Goal: Task Accomplishment & Management: Use online tool/utility

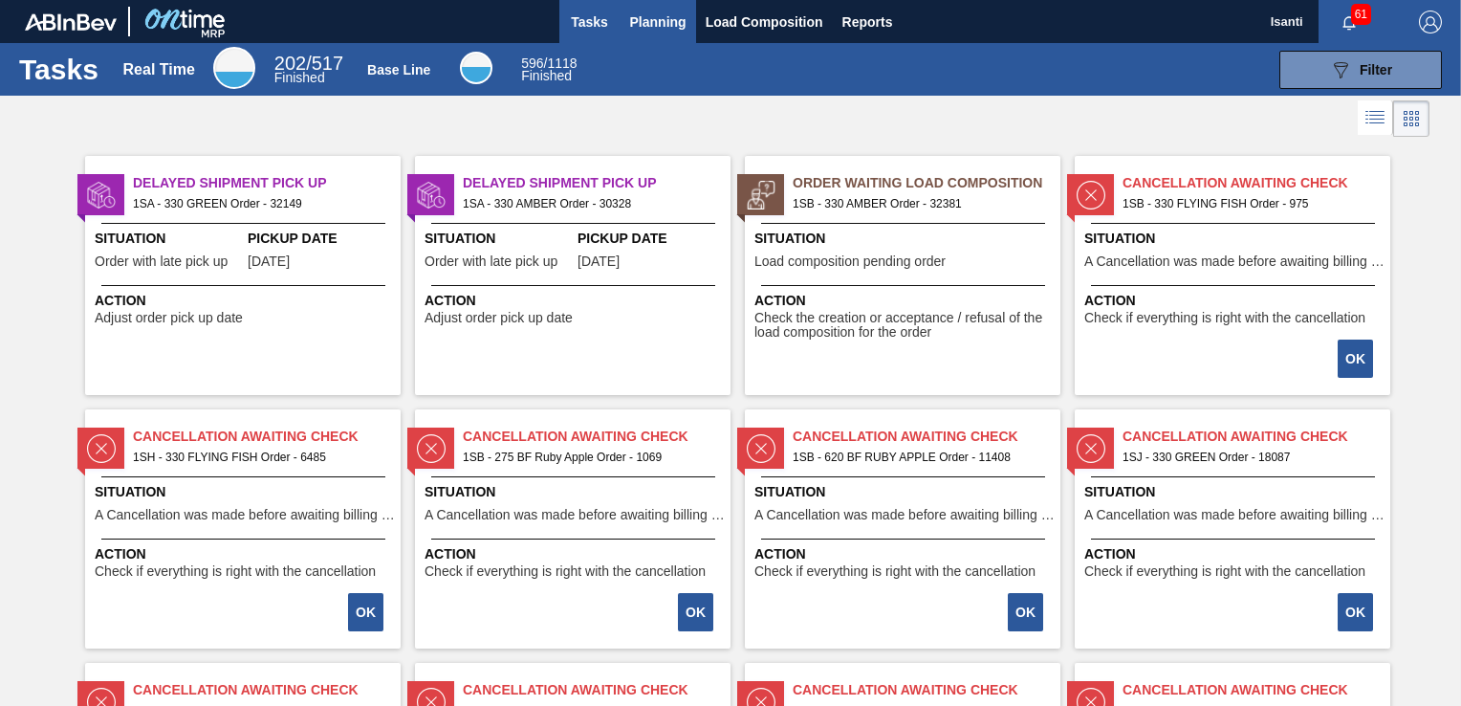
click at [670, 24] on span "Planning" at bounding box center [658, 22] width 56 height 23
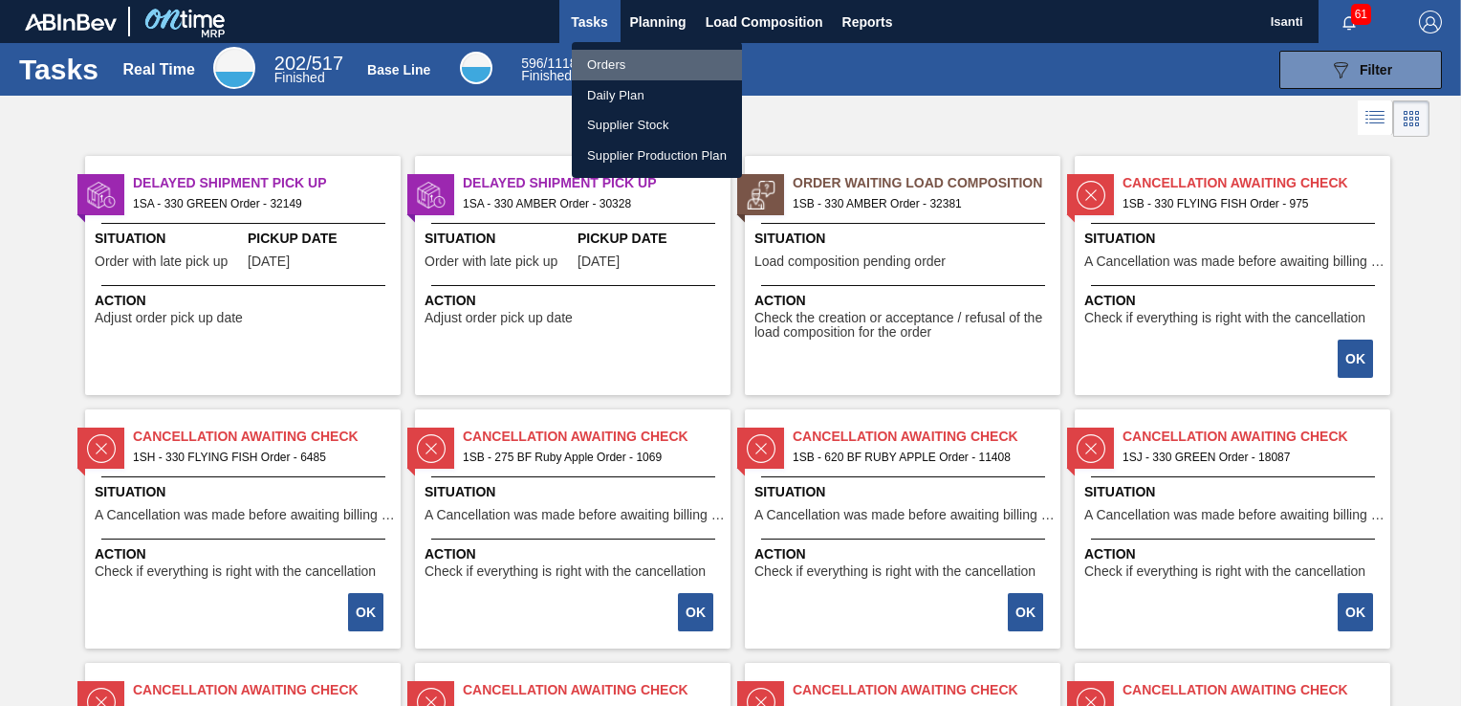
click at [612, 60] on li "Orders" at bounding box center [657, 65] width 170 height 31
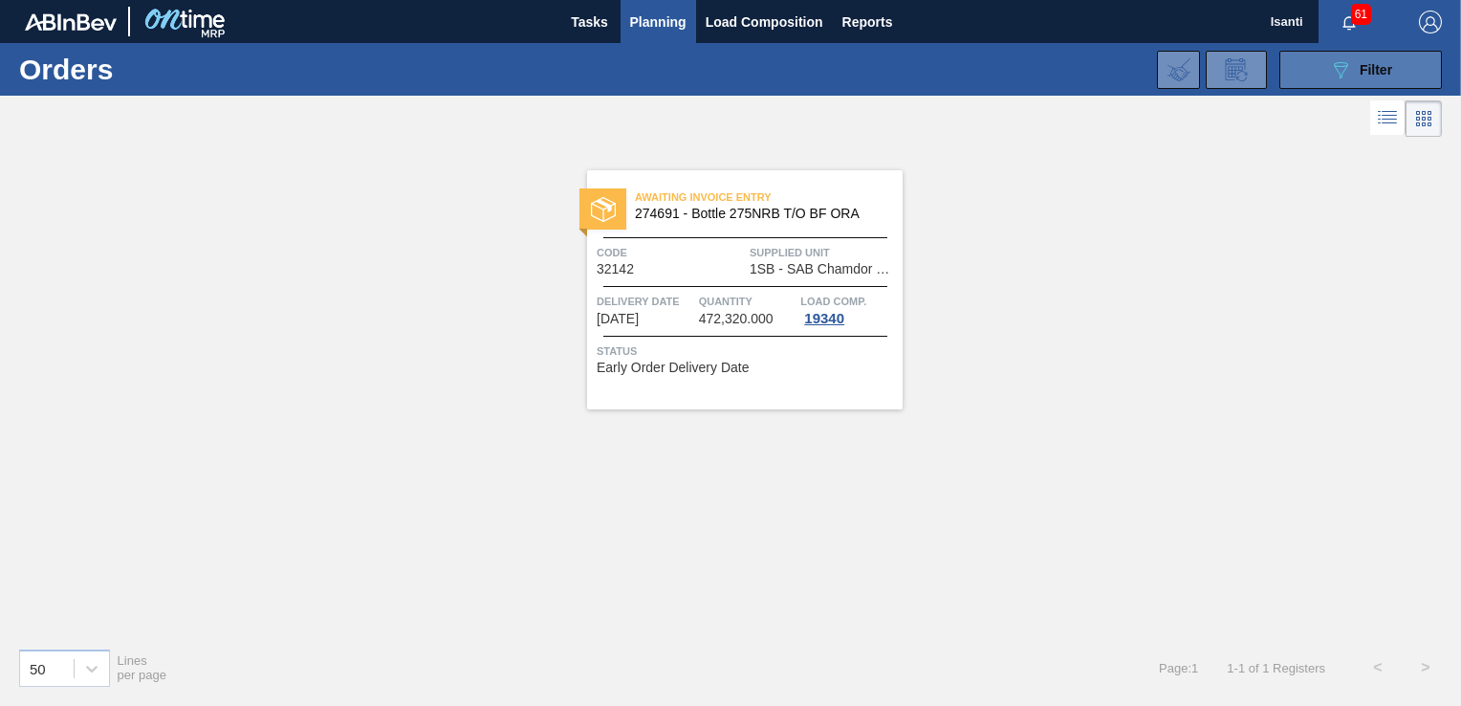
click at [1404, 64] on button "089F7B8B-B2A5-4AFE-B5C0-19BA573D28AC Filter" at bounding box center [1360, 70] width 163 height 38
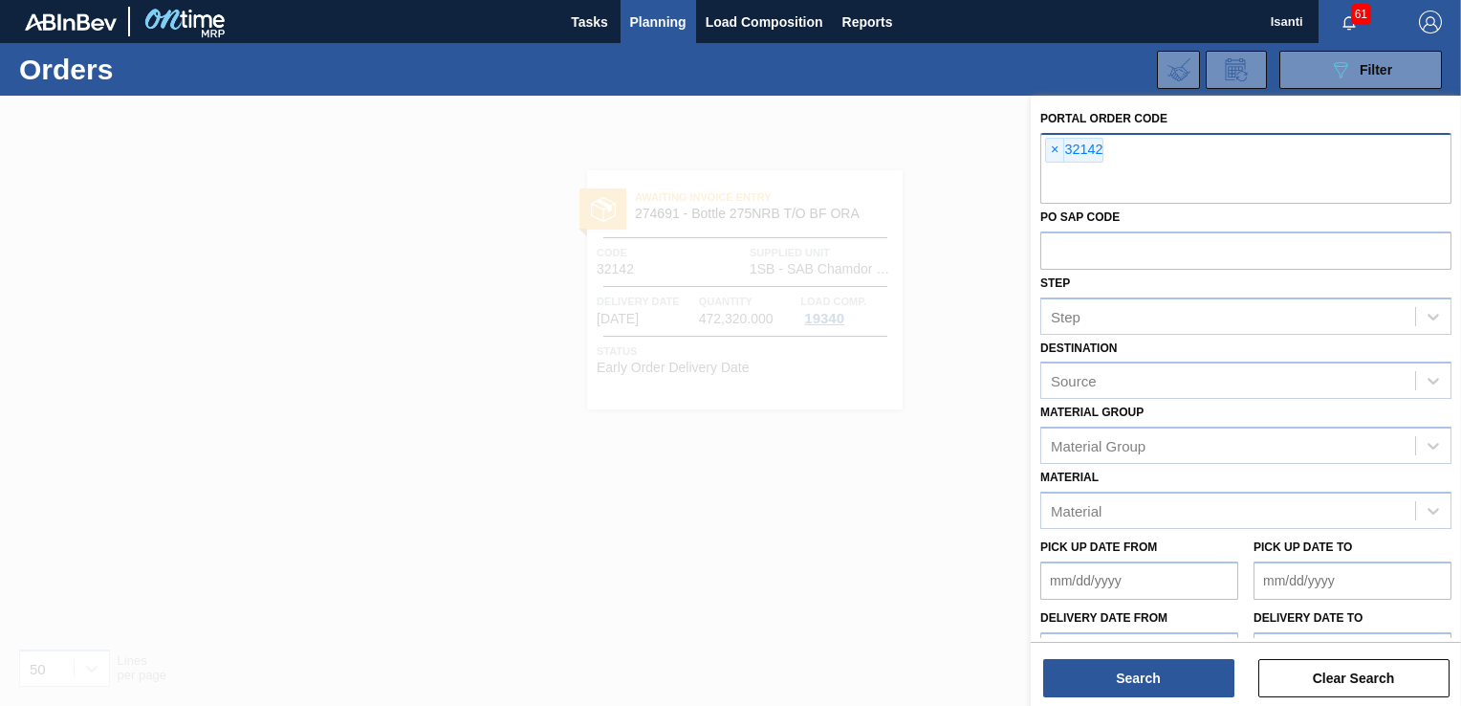
click at [1109, 155] on div "× 32142" at bounding box center [1245, 168] width 411 height 71
click at [1058, 151] on span "×" at bounding box center [1055, 150] width 18 height 23
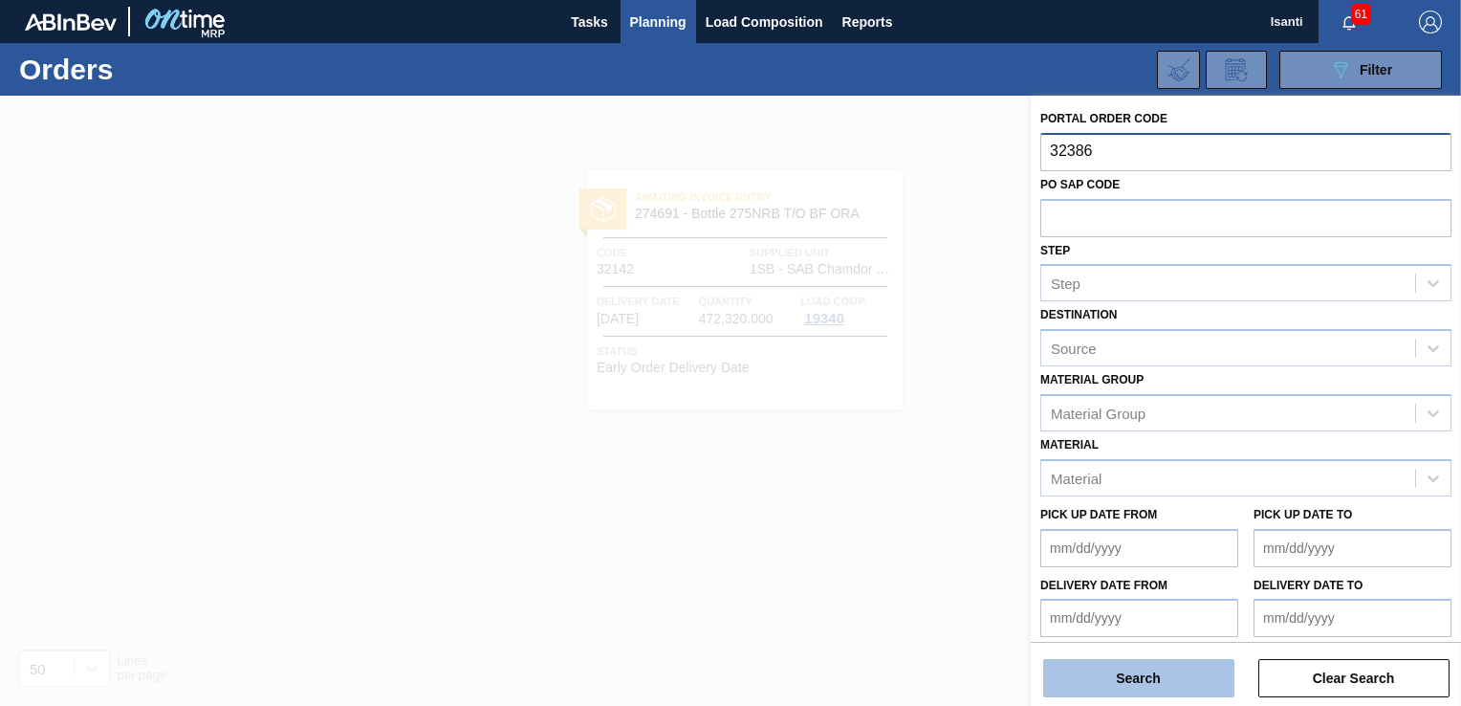
type input "32386"
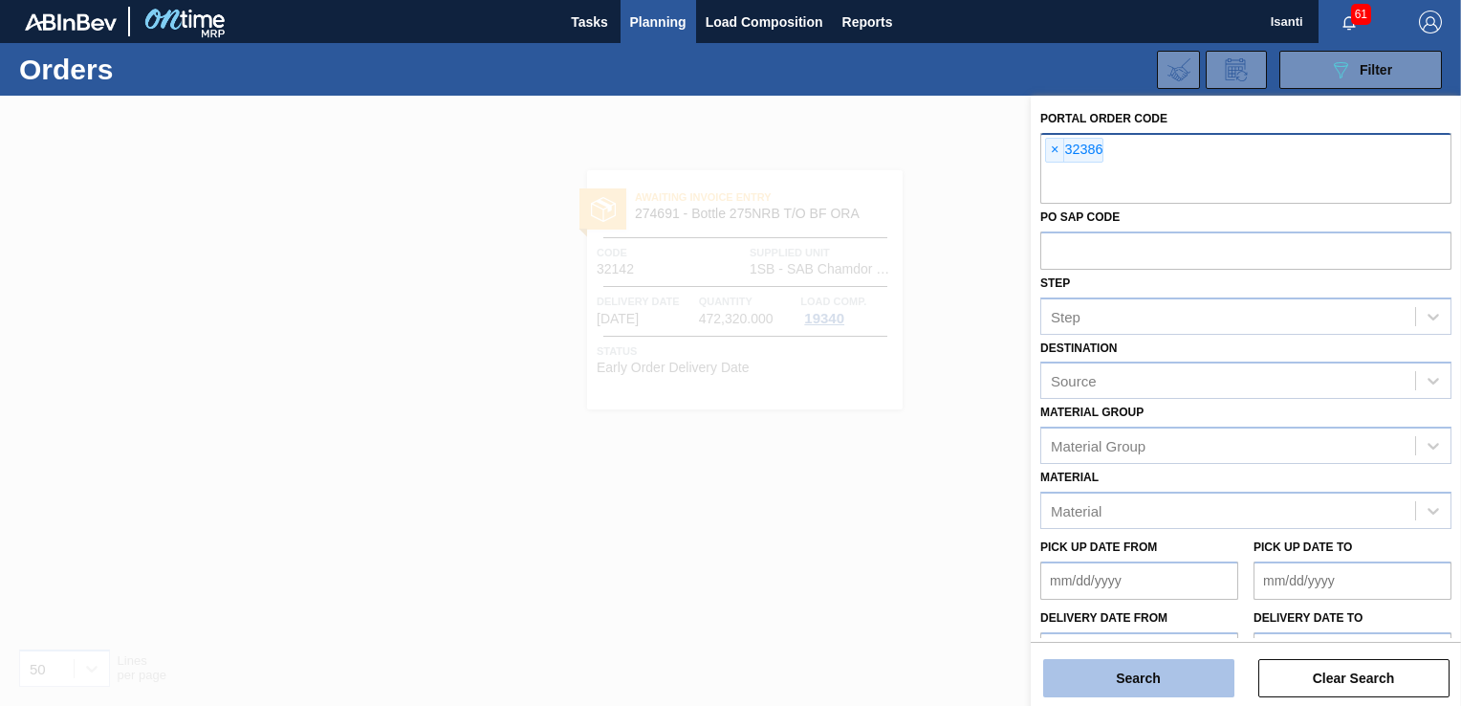
click at [1186, 687] on button "Search" at bounding box center [1138, 678] width 191 height 38
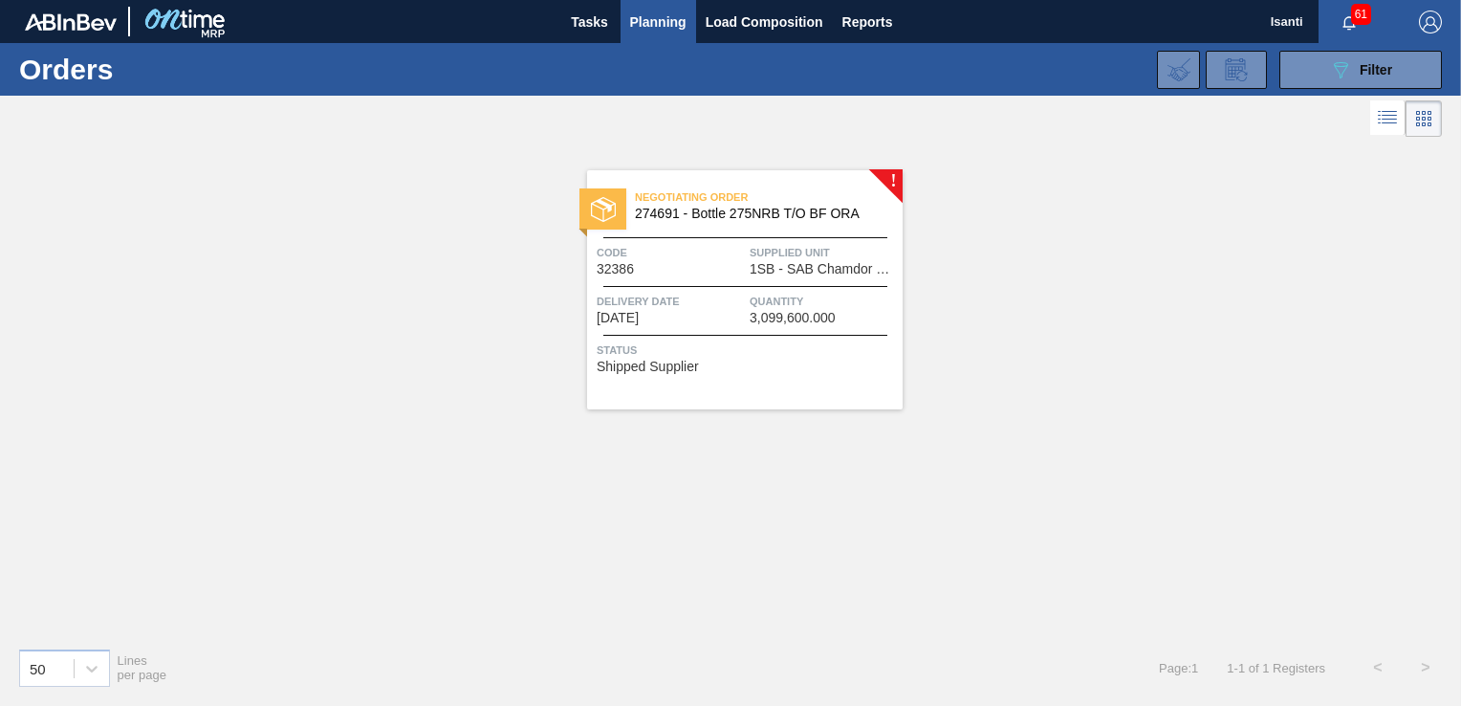
click at [769, 265] on span "1SB - SAB Chamdor Brewery" at bounding box center [824, 269] width 148 height 14
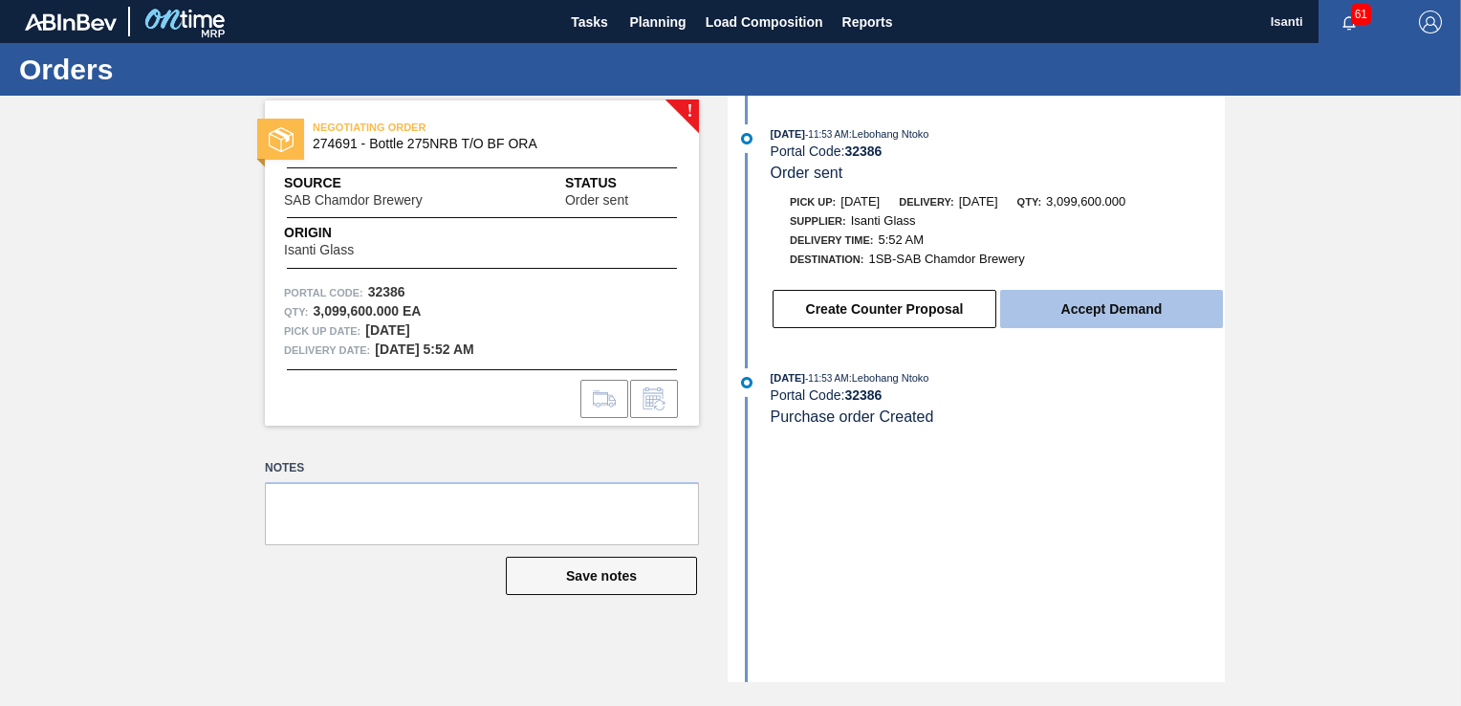
click at [1110, 319] on button "Accept Demand" at bounding box center [1111, 309] width 223 height 38
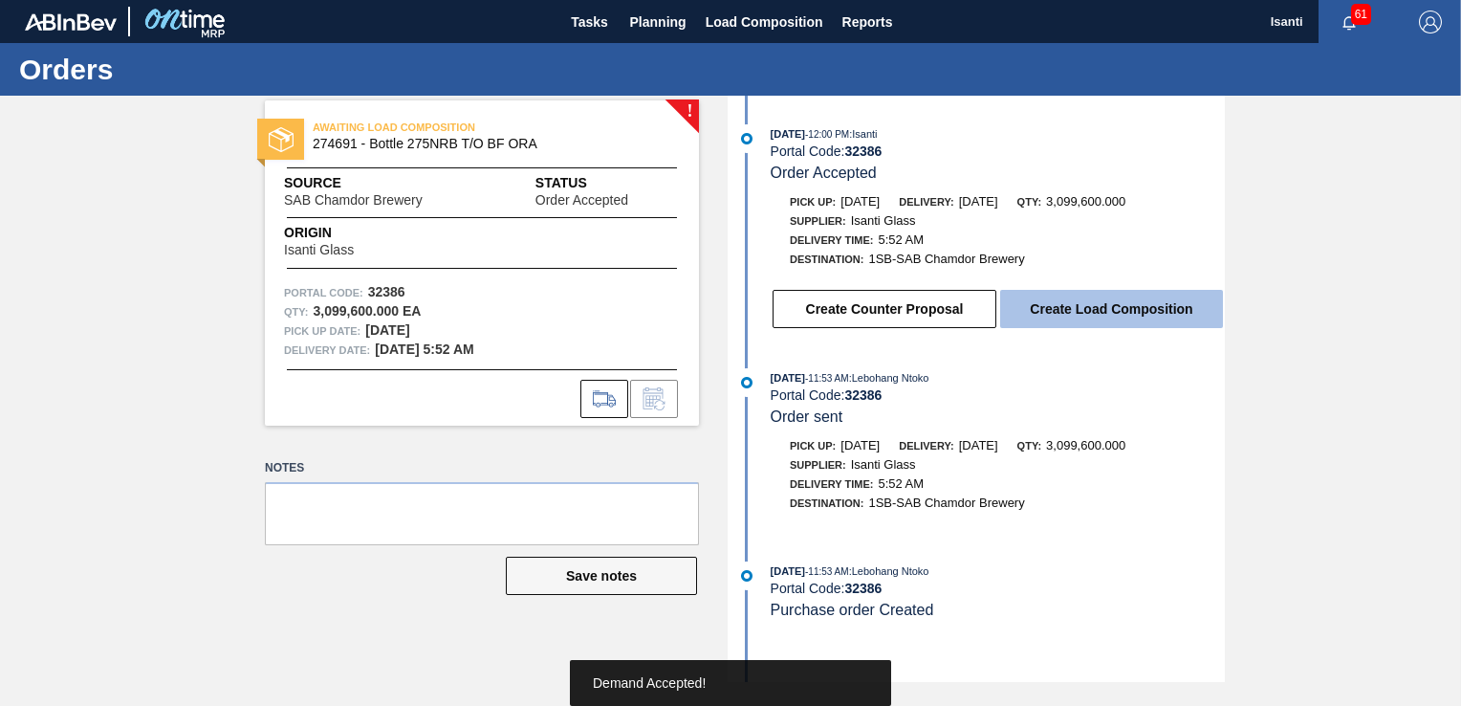
click at [1108, 319] on button "Create Load Composition" at bounding box center [1111, 309] width 223 height 38
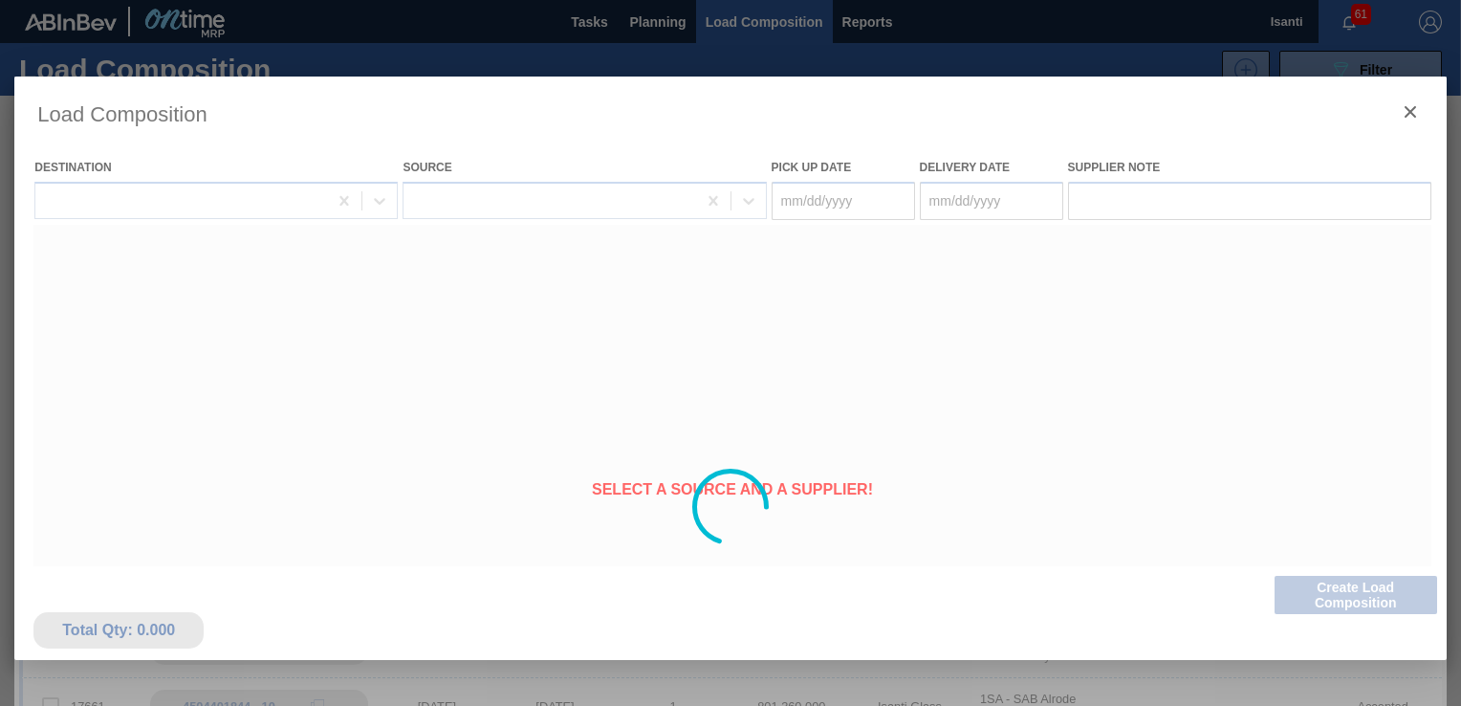
type Date "[DATE]"
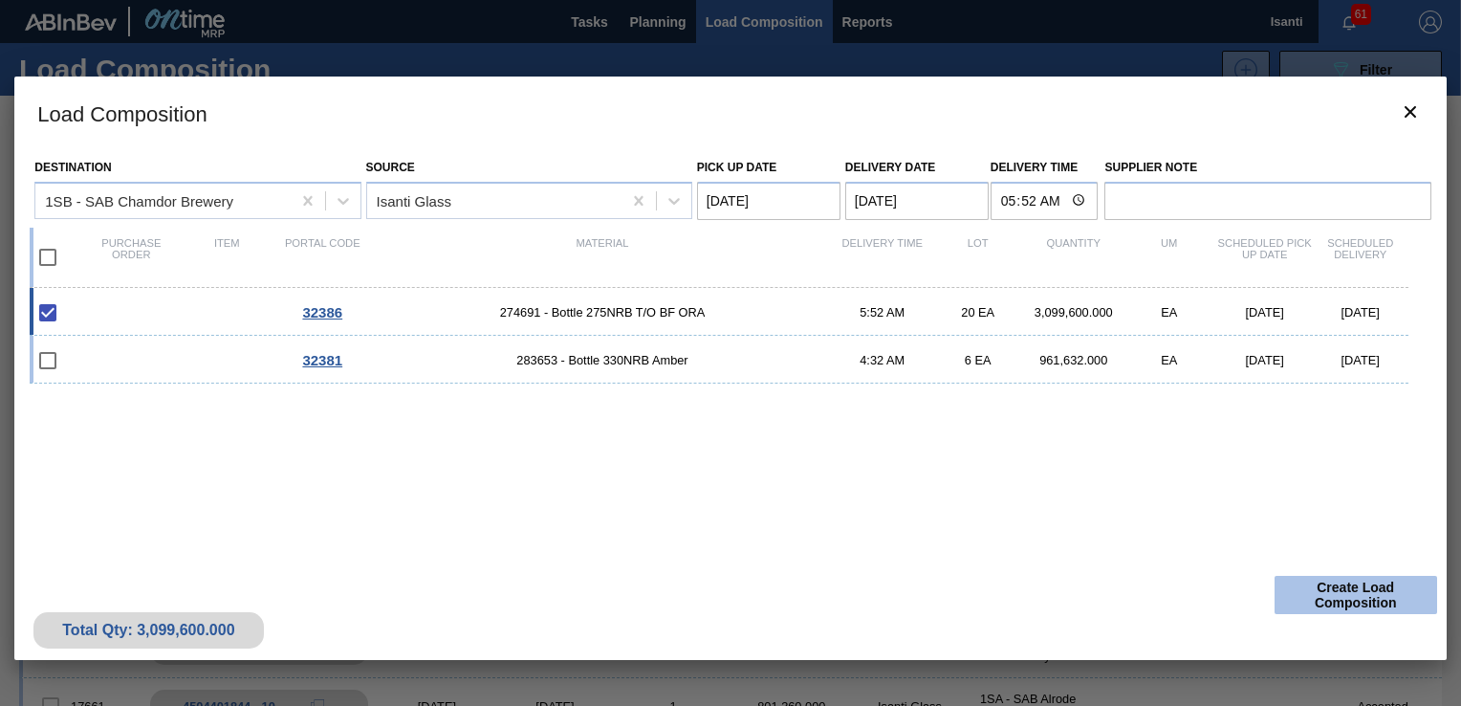
click at [1322, 590] on button "Create Load Composition" at bounding box center [1356, 595] width 163 height 38
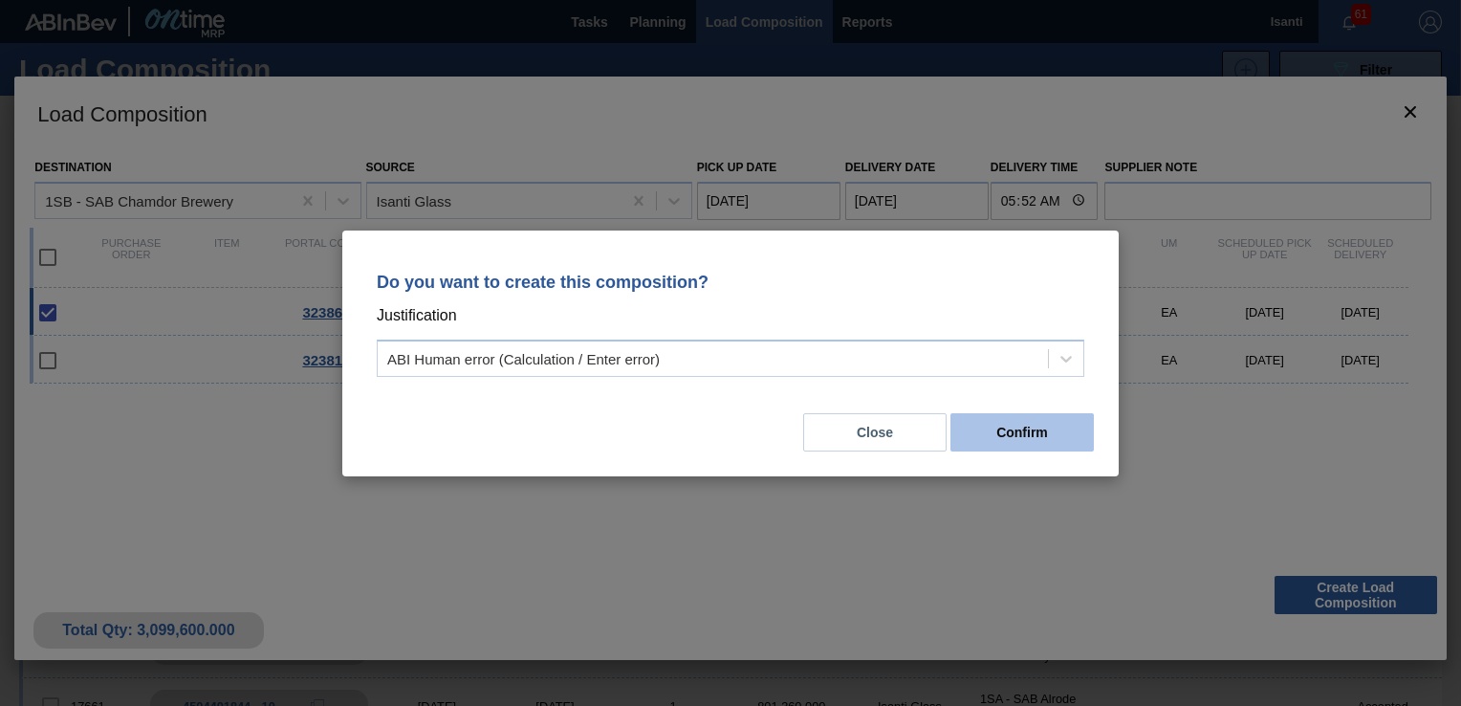
click at [1025, 434] on button "Confirm" at bounding box center [1021, 432] width 143 height 38
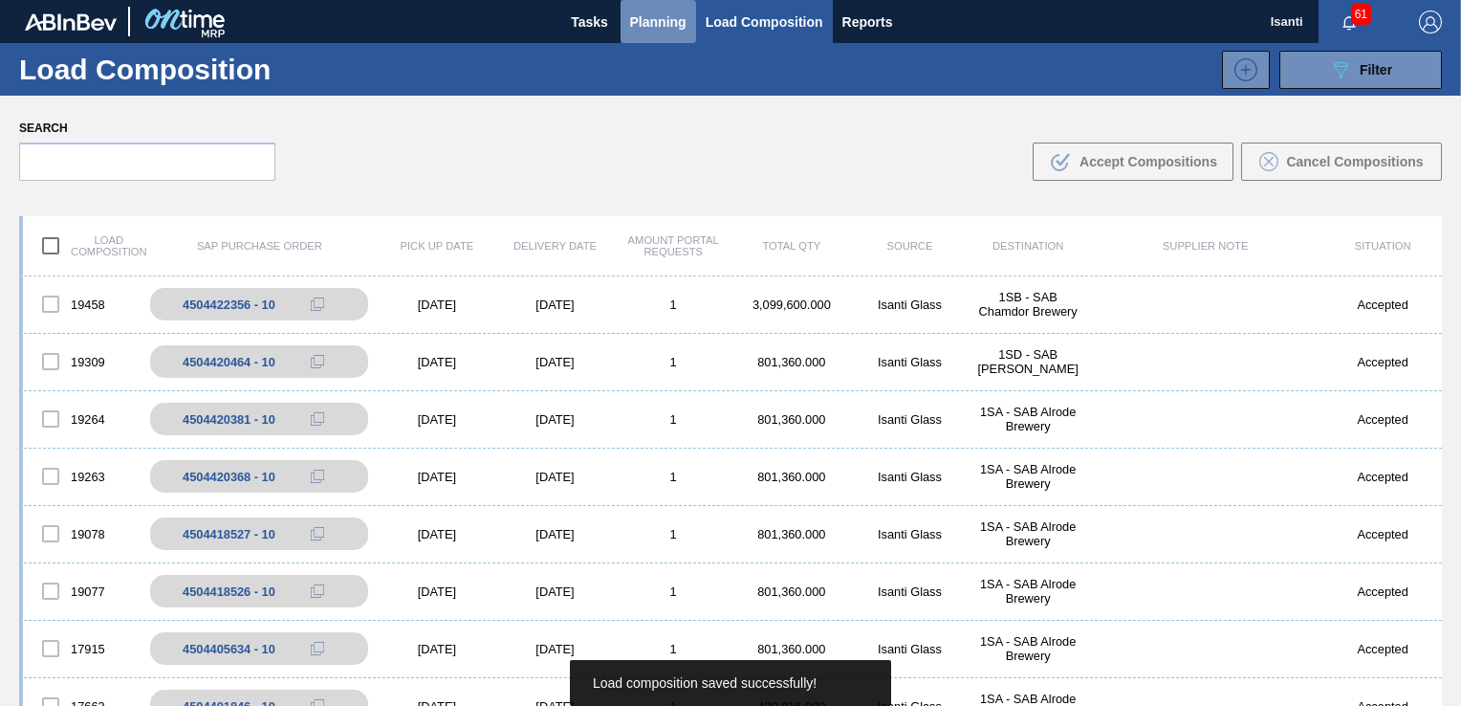
click at [671, 28] on span "Planning" at bounding box center [658, 22] width 56 height 23
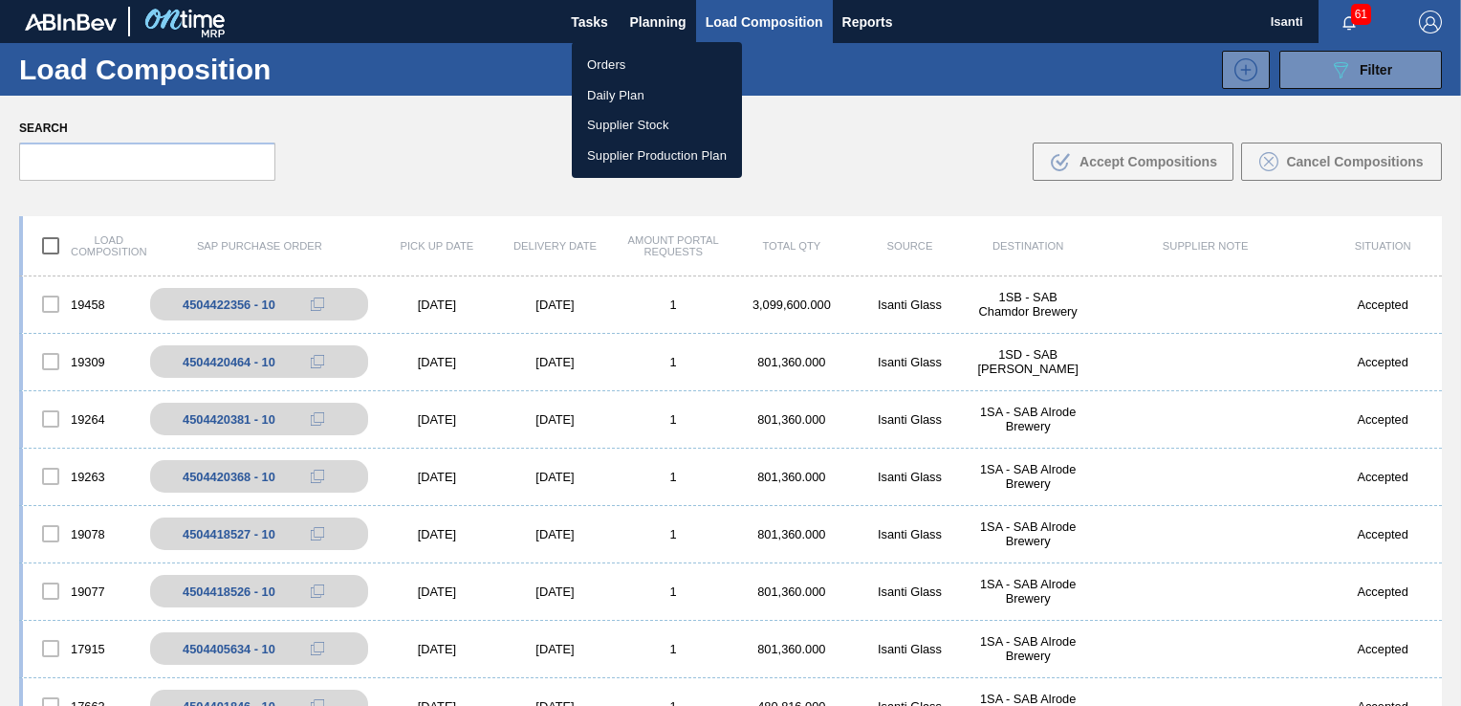
click at [609, 59] on li "Orders" at bounding box center [657, 65] width 170 height 31
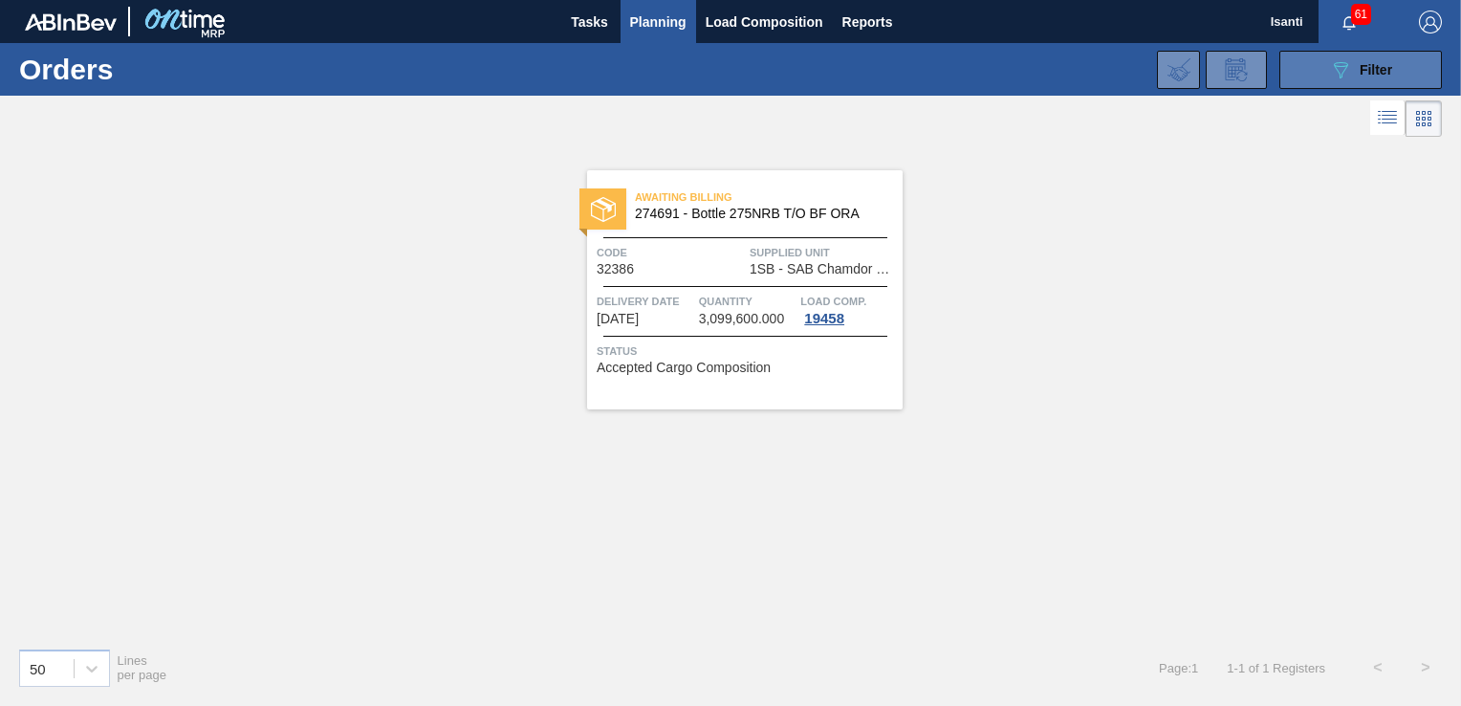
click at [1369, 72] on span "Filter" at bounding box center [1376, 69] width 33 height 15
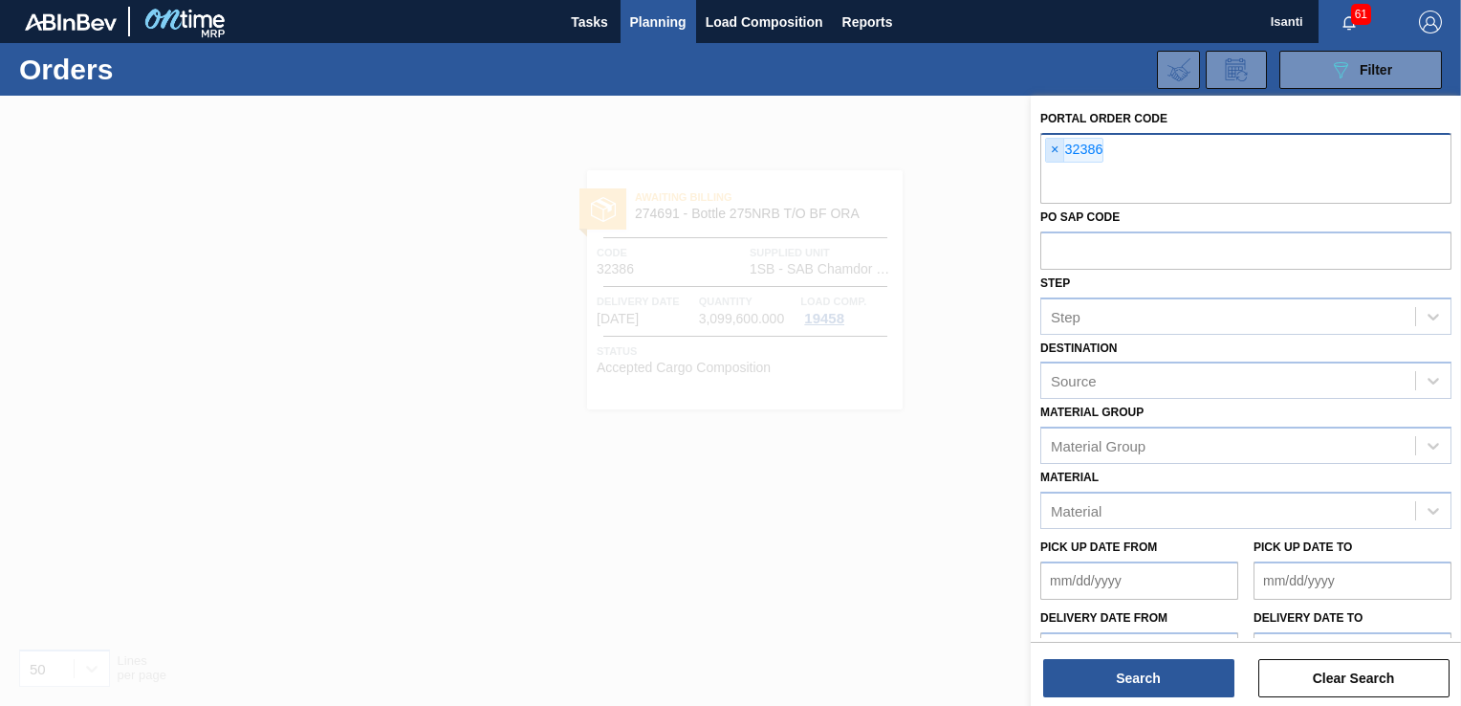
click at [1056, 152] on span "×" at bounding box center [1055, 150] width 18 height 23
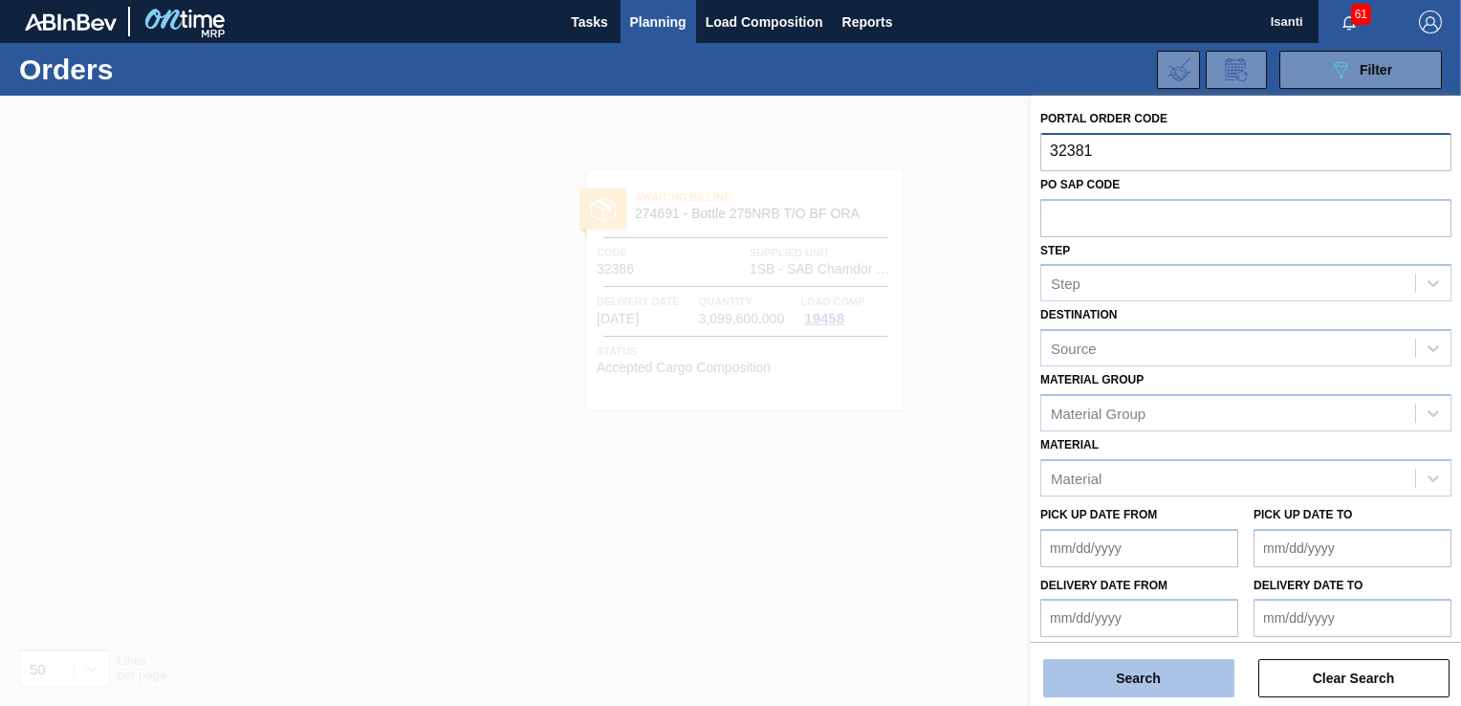
type input "32381"
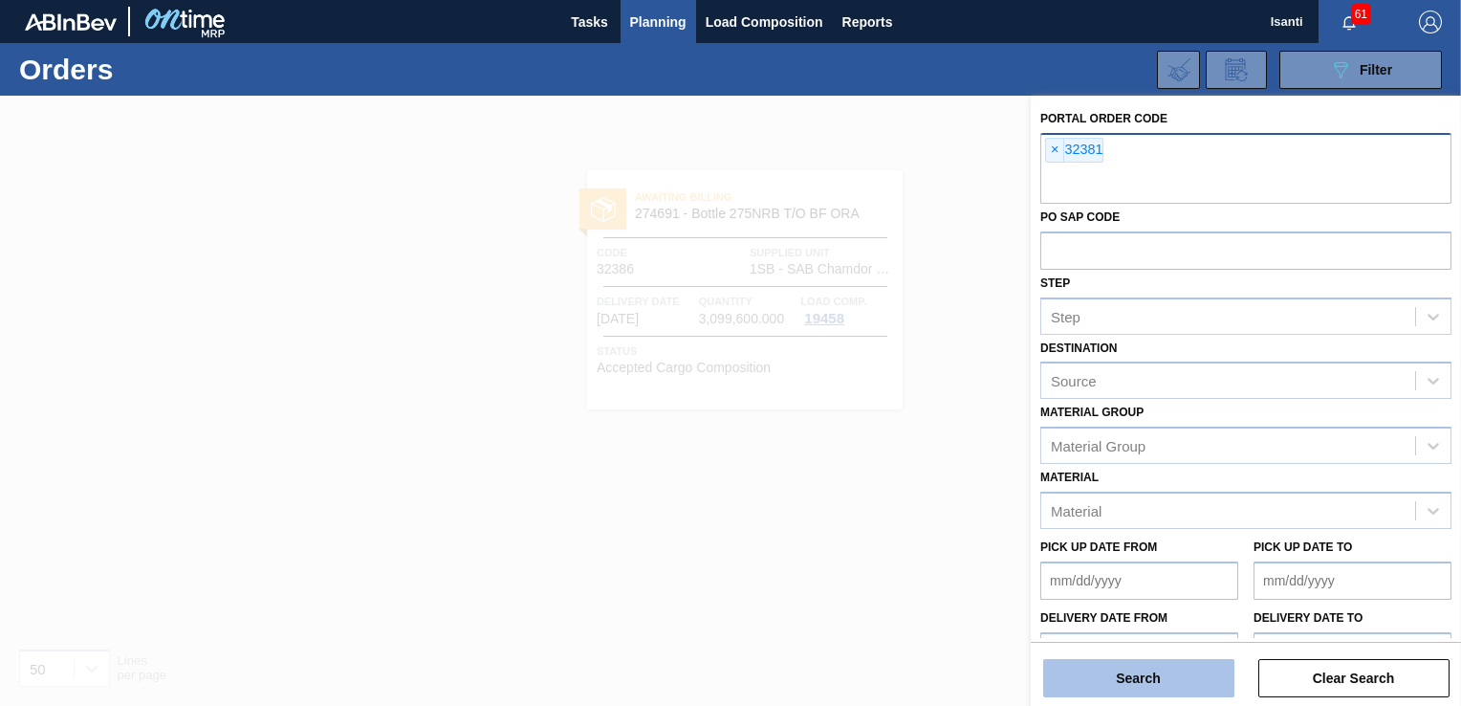
click at [1165, 683] on button "Search" at bounding box center [1138, 678] width 191 height 38
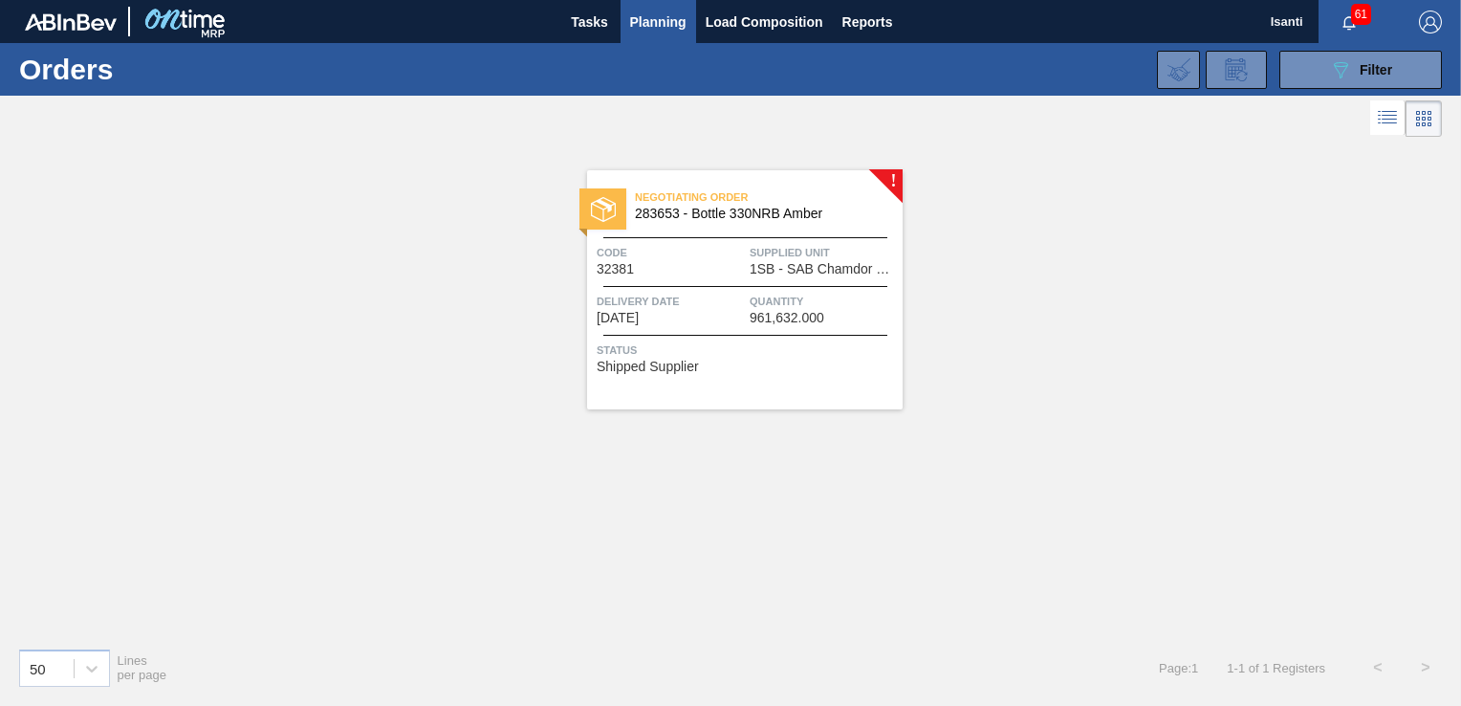
click at [794, 262] on span "1SB - SAB Chamdor Brewery" at bounding box center [824, 269] width 148 height 14
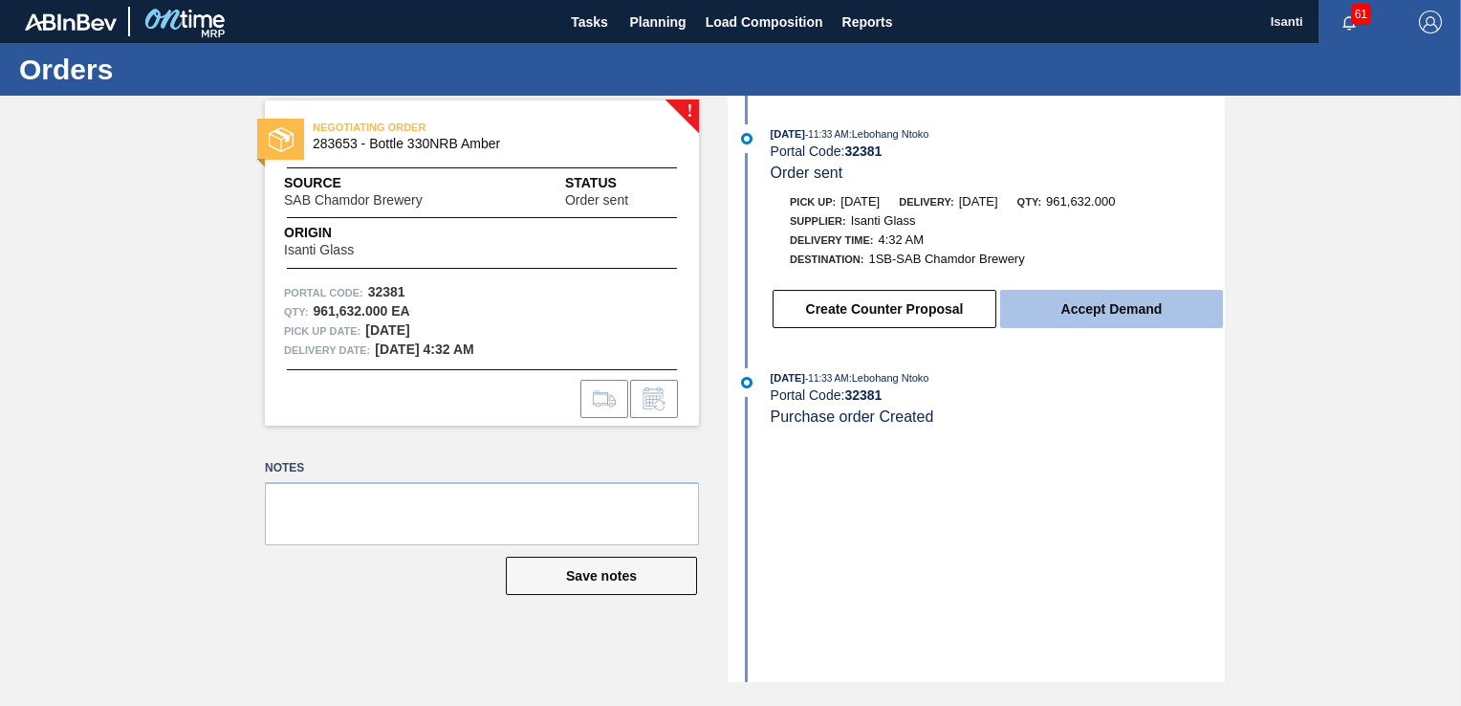
click at [1086, 313] on button "Accept Demand" at bounding box center [1111, 309] width 223 height 38
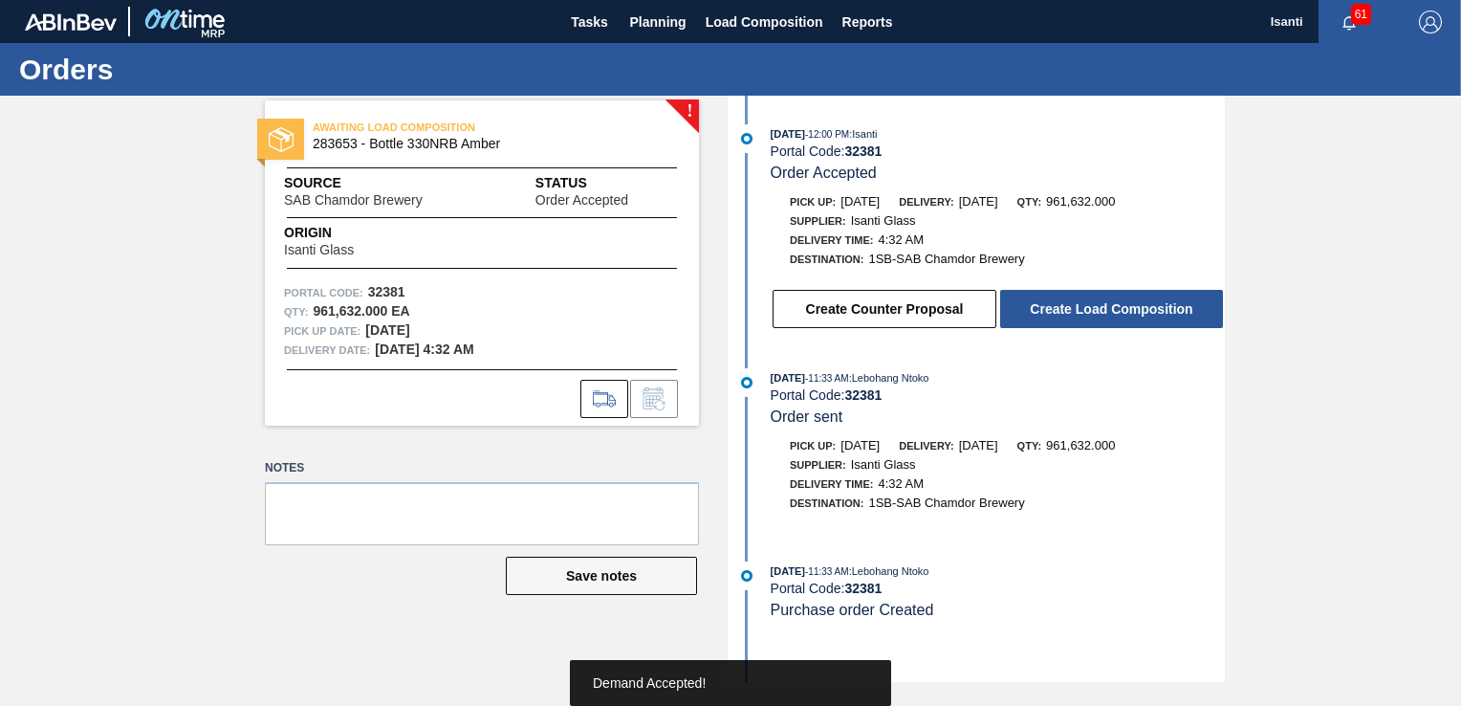
click at [1086, 313] on button "Create Load Composition" at bounding box center [1111, 309] width 223 height 38
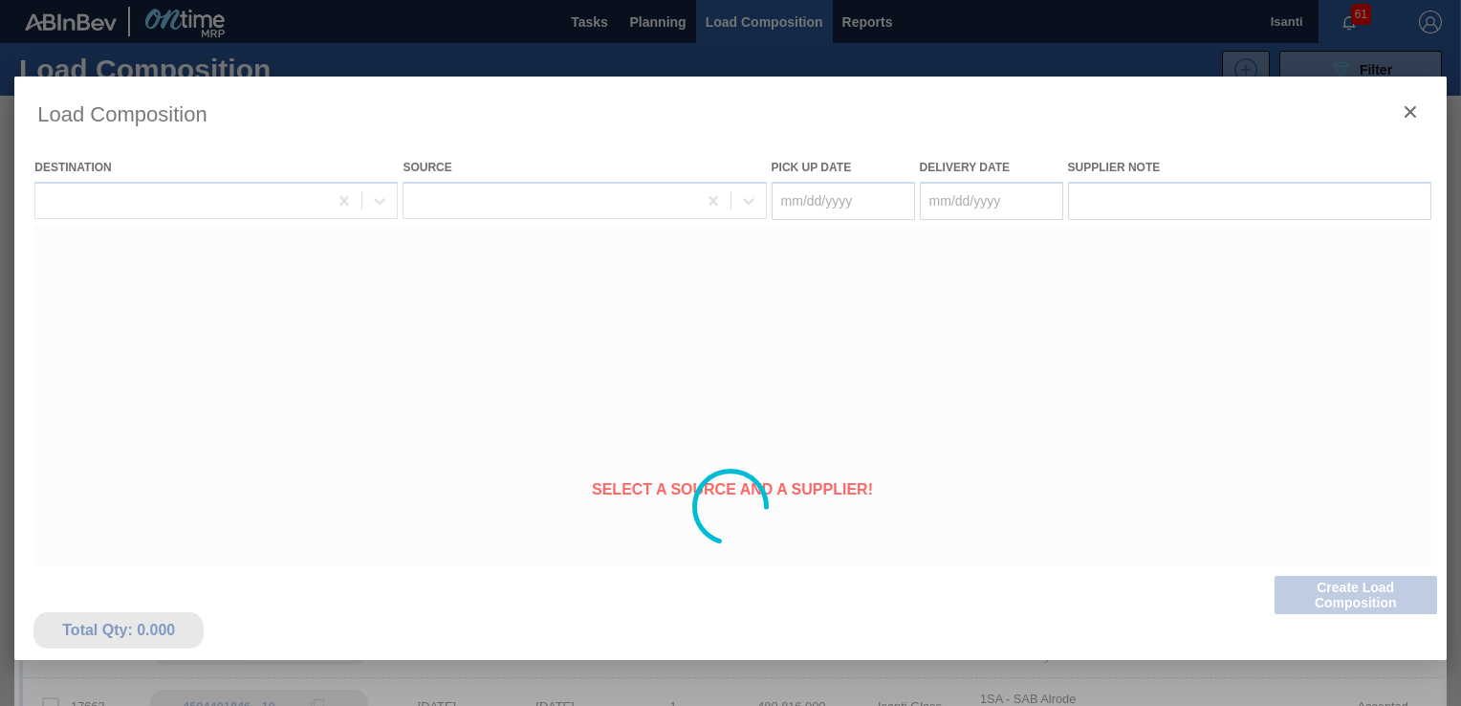
type Date "[DATE]"
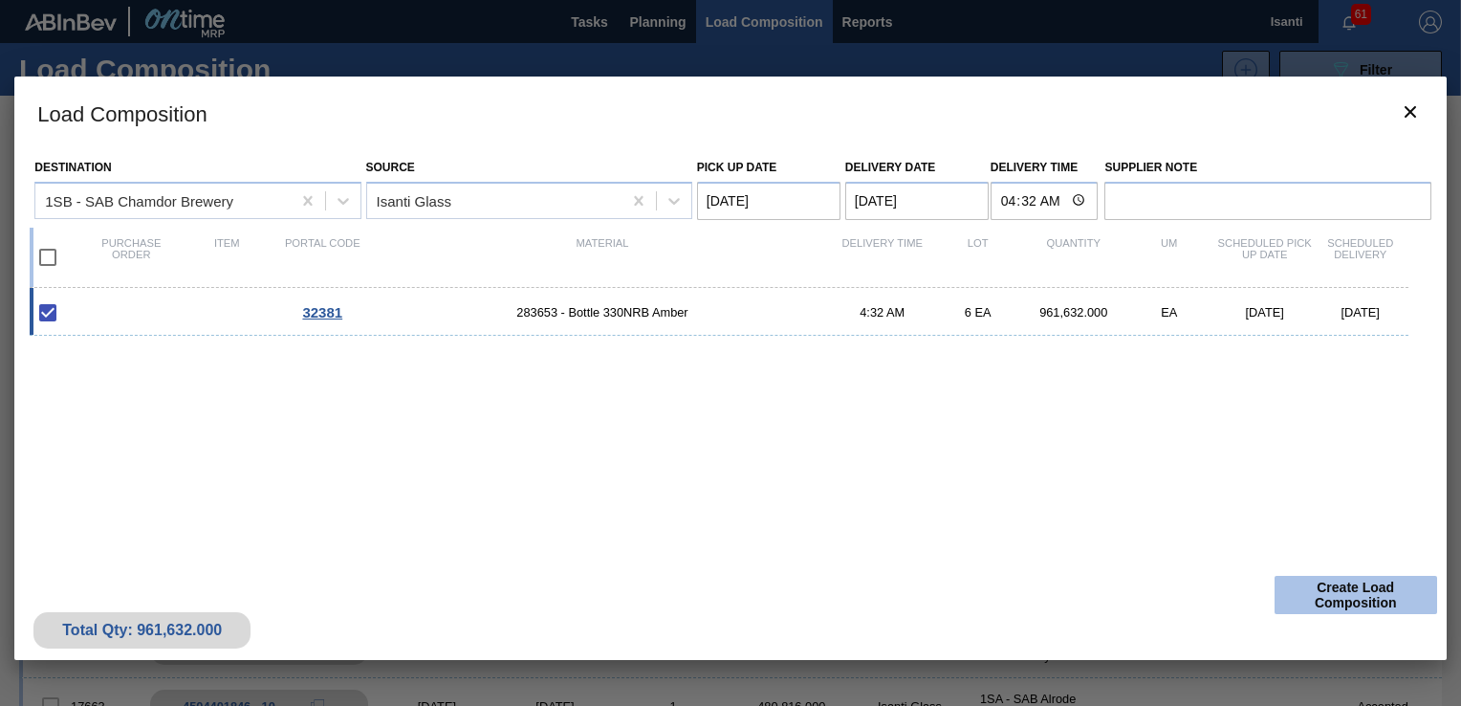
click at [1324, 592] on button "Create Load Composition" at bounding box center [1356, 595] width 163 height 38
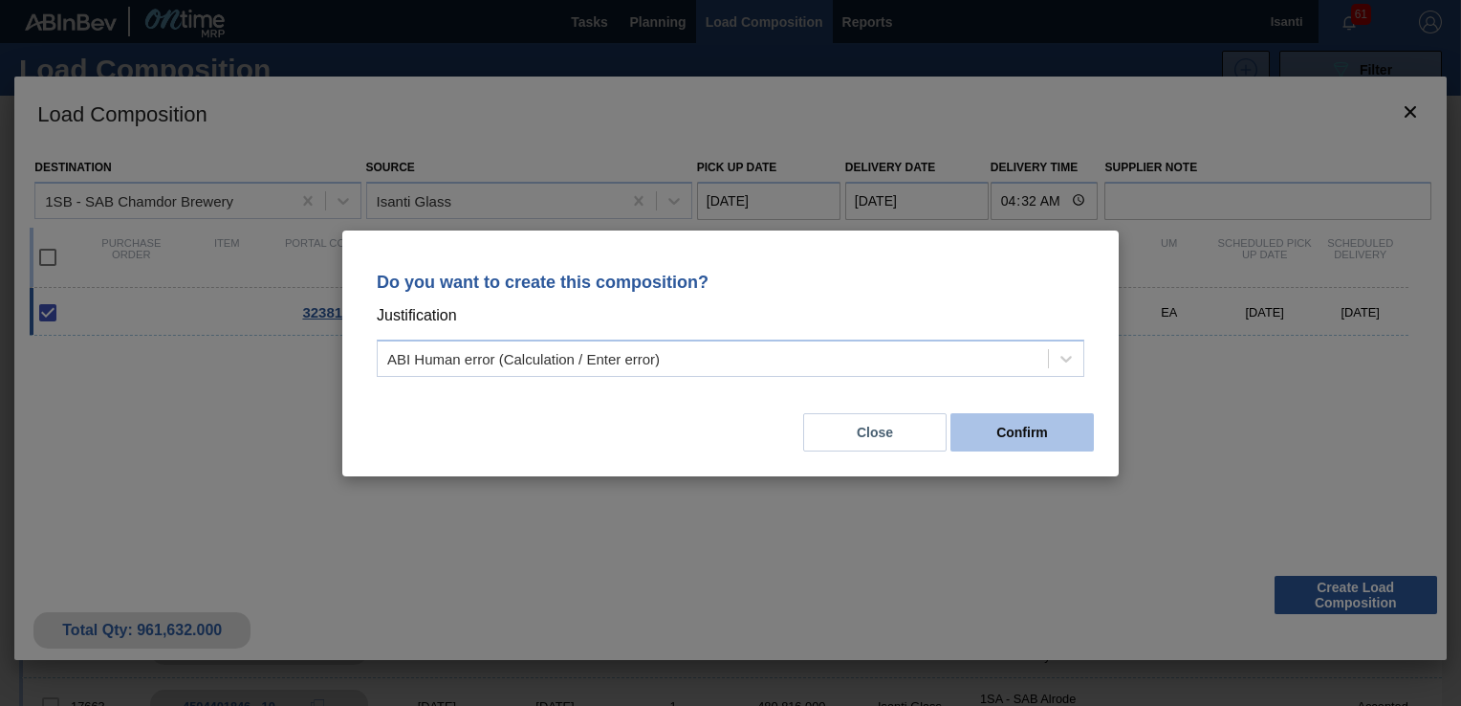
click at [998, 439] on button "Confirm" at bounding box center [1021, 432] width 143 height 38
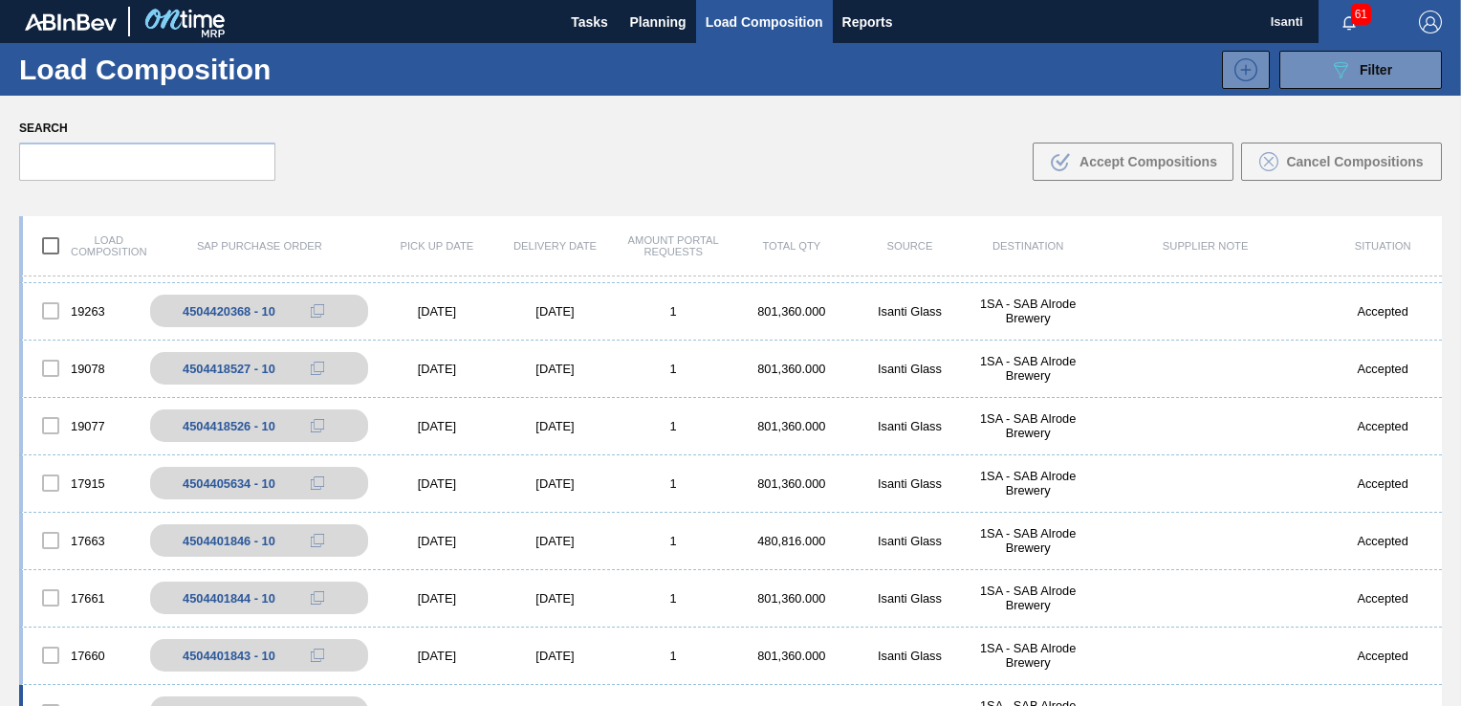
scroll to position [287, 0]
